Goal: Use online tool/utility: Utilize a website feature to perform a specific function

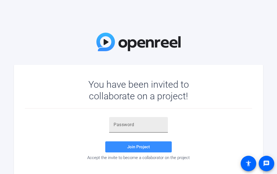
click at [128, 121] on div at bounding box center [139, 125] width 50 height 16
paste input "n8)h(U"
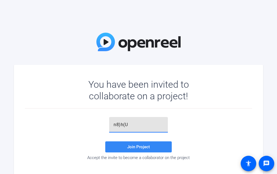
type input "n8)h(U"
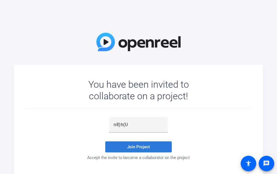
click at [137, 150] on span at bounding box center [138, 146] width 66 height 13
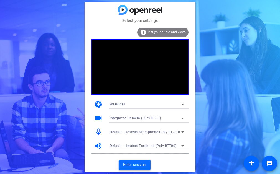
click at [138, 169] on span at bounding box center [135, 164] width 32 height 13
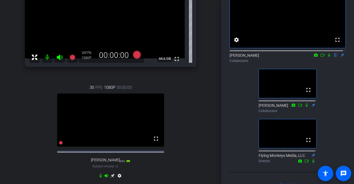
scroll to position [39, 0]
click at [277, 57] on icon at bounding box center [323, 55] width 4 height 4
click at [277, 57] on icon at bounding box center [336, 55] width 4 height 4
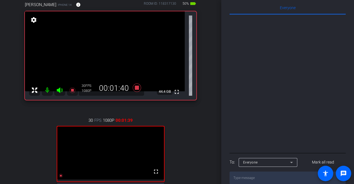
scroll to position [235, 0]
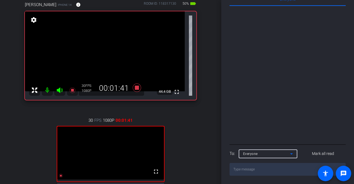
click at [277, 156] on div "Everyone" at bounding box center [266, 153] width 47 height 7
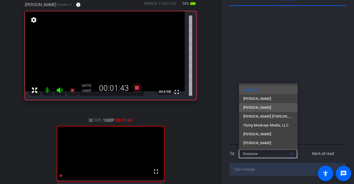
click at [268, 106] on mat-option "[PERSON_NAME]" at bounding box center [268, 107] width 59 height 9
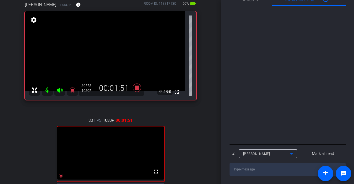
click at [265, 170] on textarea at bounding box center [288, 169] width 116 height 13
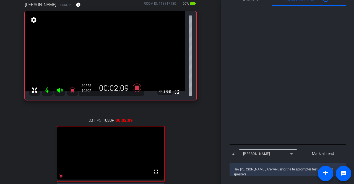
type textarea "Hey [PERSON_NAME], Are we using the teleprompter feature for our speakers?"
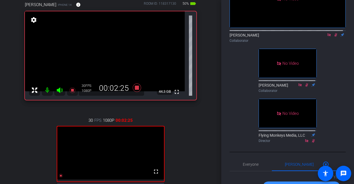
scroll to position [58, 0]
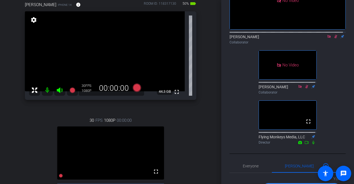
click at [277, 38] on icon at bounding box center [336, 37] width 4 height 4
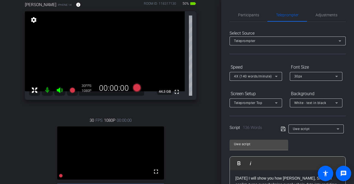
scroll to position [0, 0]
click at [248, 15] on span "Participants" at bounding box center [248, 15] width 21 height 4
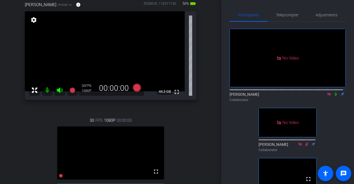
click at [277, 92] on icon at bounding box center [336, 94] width 4 height 4
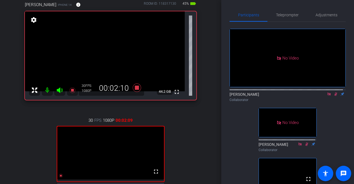
click at [277, 93] on icon at bounding box center [336, 94] width 3 height 4
click at [277, 94] on icon at bounding box center [336, 94] width 4 height 4
click at [277, 15] on span "Teleprompter" at bounding box center [287, 15] width 23 height 4
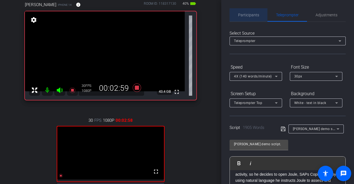
click at [251, 16] on span "Participants" at bounding box center [248, 15] width 21 height 4
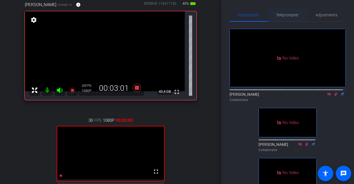
click at [277, 16] on span "Teleprompter" at bounding box center [287, 15] width 23 height 4
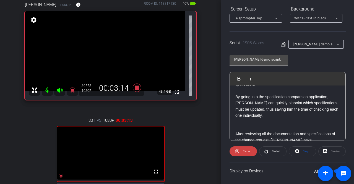
scroll to position [382, 0]
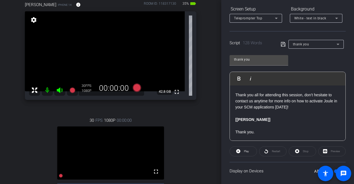
type input "New Script"
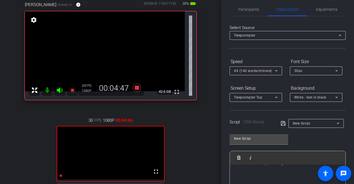
scroll to position [5, 0]
click at [246, 8] on span "Participants" at bounding box center [248, 10] width 21 height 4
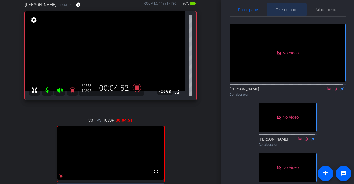
click at [277, 10] on span "Teleprompter" at bounding box center [287, 10] width 23 height 4
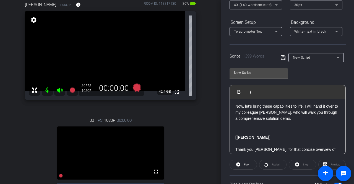
scroll to position [0, 0]
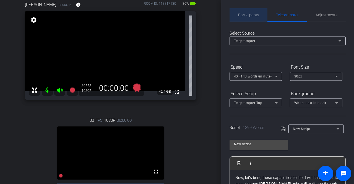
click at [254, 12] on span "Participants" at bounding box center [248, 14] width 21 height 13
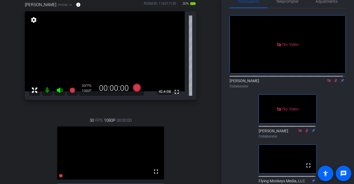
scroll to position [14, 0]
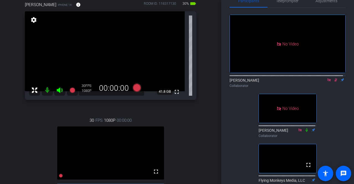
click at [277, 79] on icon at bounding box center [336, 80] width 3 height 4
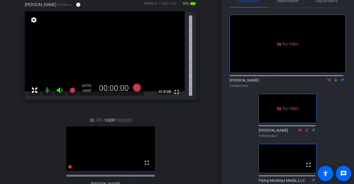
click at [202, 140] on div "[PERSON_NAME] iPhone 14 info ROOM ID: 118317130 30% battery_std fullscreen sett…" at bounding box center [111, 106] width 194 height 227
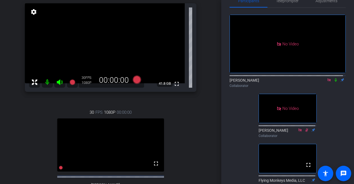
scroll to position [59, 0]
